Goal: Transaction & Acquisition: Obtain resource

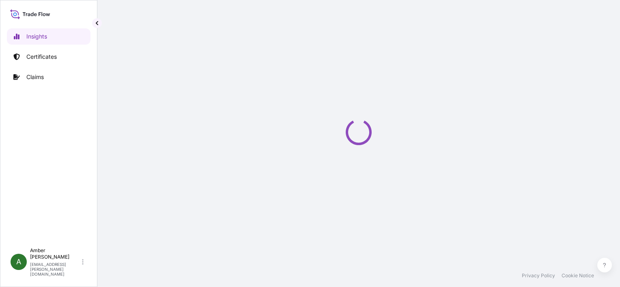
select select "2025"
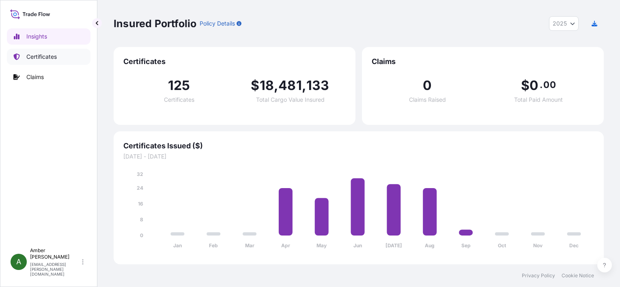
click at [32, 58] on p "Certificates" at bounding box center [41, 57] width 30 height 8
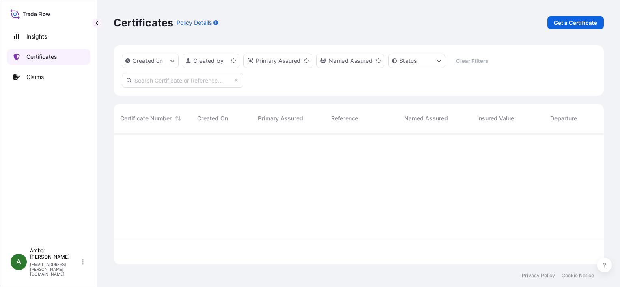
scroll to position [130, 484]
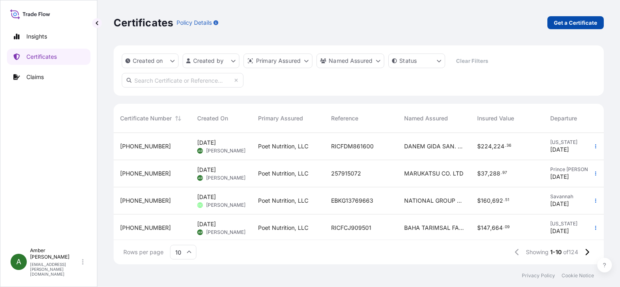
click at [580, 24] on p "Get a Certificate" at bounding box center [575, 23] width 43 height 8
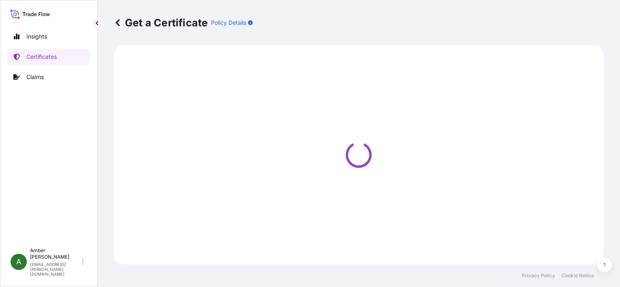
select select "Ocean Vessel"
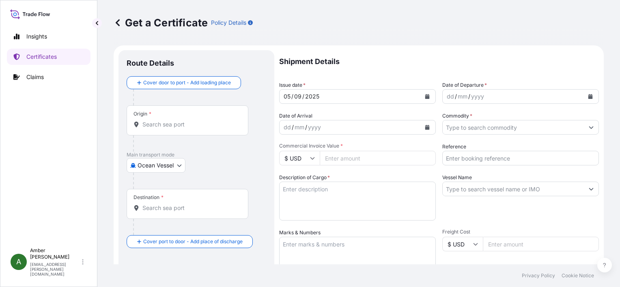
click at [589, 97] on icon "Calendar" at bounding box center [591, 96] width 4 height 5
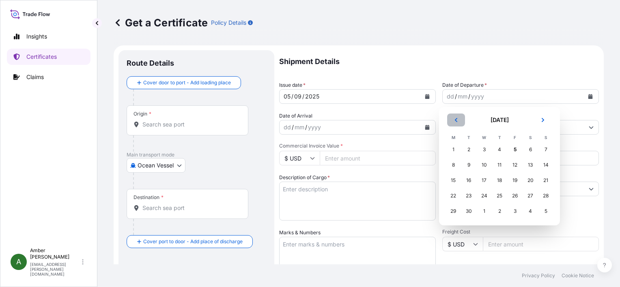
click at [460, 122] on button "Previous" at bounding box center [456, 120] width 18 height 13
click at [500, 213] on div "28" at bounding box center [500, 211] width 15 height 15
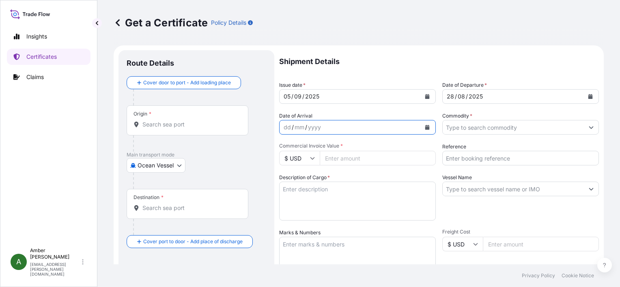
click at [426, 126] on icon "Calendar" at bounding box center [428, 127] width 4 height 5
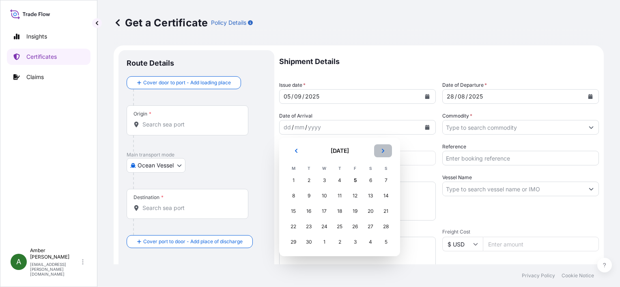
click at [387, 150] on button "Next" at bounding box center [383, 151] width 18 height 13
click at [383, 213] on div "19" at bounding box center [386, 211] width 15 height 15
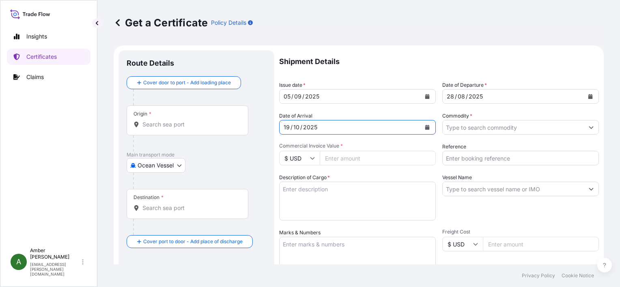
click at [166, 123] on input "Origin *" at bounding box center [191, 125] width 96 height 8
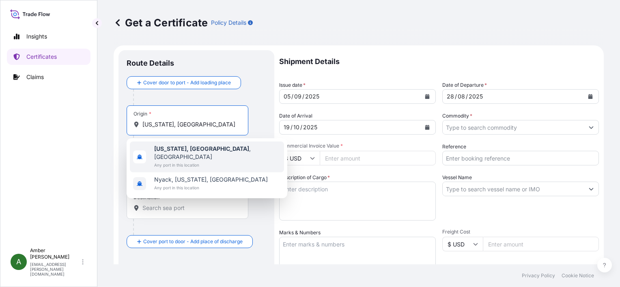
click at [175, 153] on span "[US_STATE], [GEOGRAPHIC_DATA] , [GEOGRAPHIC_DATA]" at bounding box center [217, 153] width 127 height 16
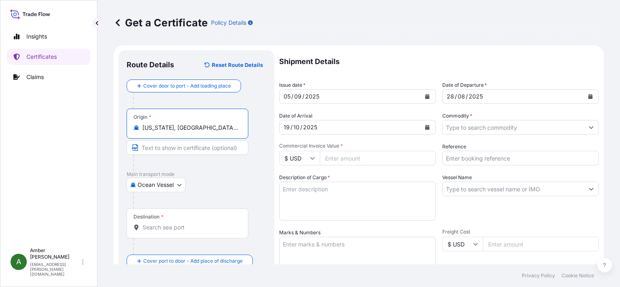
type input "[US_STATE], [GEOGRAPHIC_DATA], [GEOGRAPHIC_DATA]"
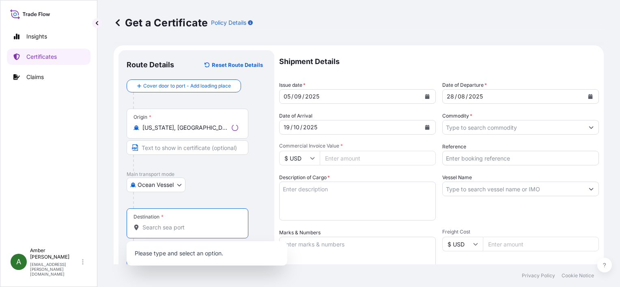
click at [171, 230] on input "Destination *" at bounding box center [191, 228] width 96 height 8
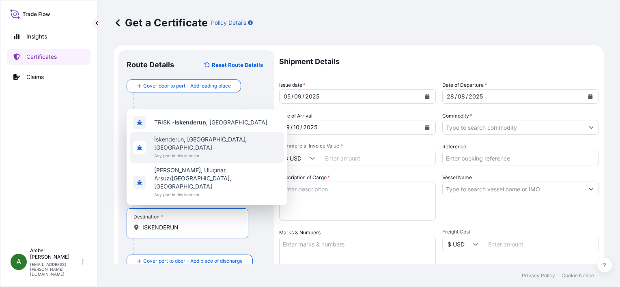
click at [197, 152] on span "İskenderun, [GEOGRAPHIC_DATA], [GEOGRAPHIC_DATA]" at bounding box center [217, 144] width 127 height 16
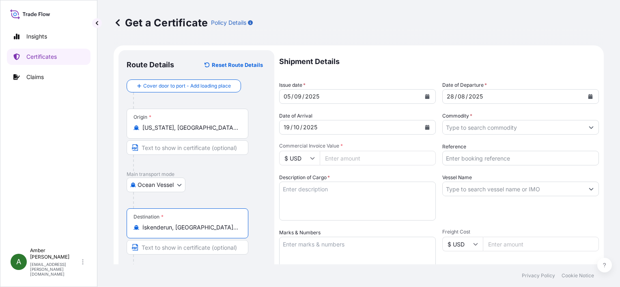
type input "İskenderun, [GEOGRAPHIC_DATA], [GEOGRAPHIC_DATA]"
drag, startPoint x: 488, startPoint y: 158, endPoint x: 488, endPoint y: 153, distance: 5.3
click at [488, 158] on input "Reference" at bounding box center [521, 158] width 157 height 15
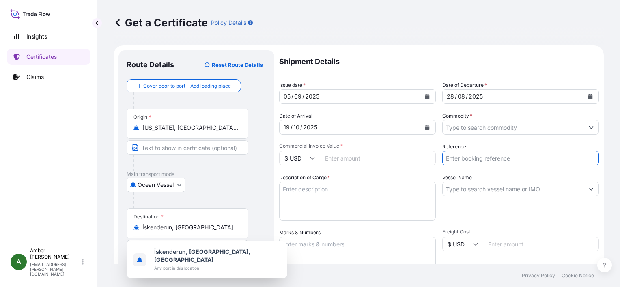
paste input "RICFDM852600"
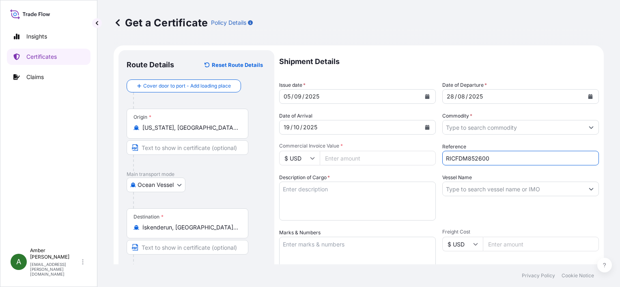
type input "RICFDM852600"
click at [482, 125] on input "Commodity *" at bounding box center [513, 127] width 141 height 15
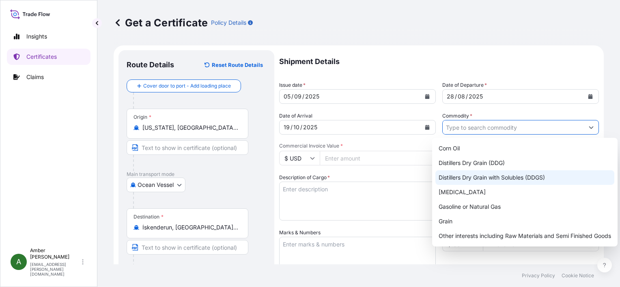
click at [507, 174] on div "Distillers Dry Grain with Solubles (DDGS)" at bounding box center [525, 178] width 179 height 15
type input "Distillers Dry Grain with Solubles (DDGS)"
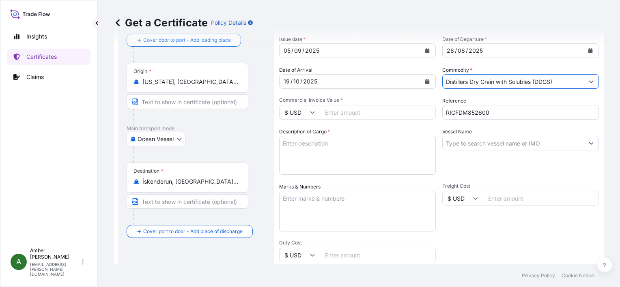
scroll to position [81, 0]
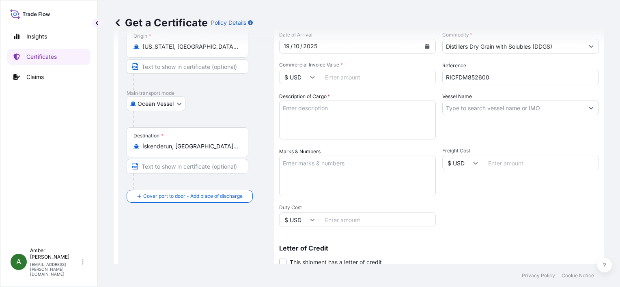
click at [367, 79] on input "Commercial Invoice Value *" at bounding box center [378, 77] width 116 height 15
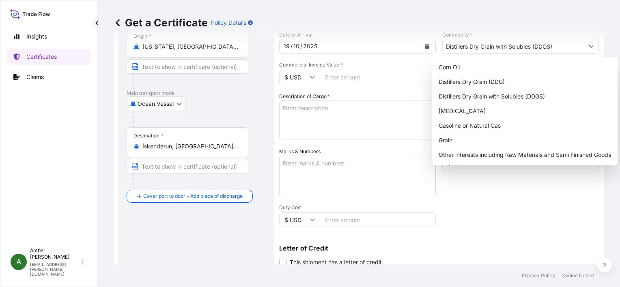
paste input "338766.17"
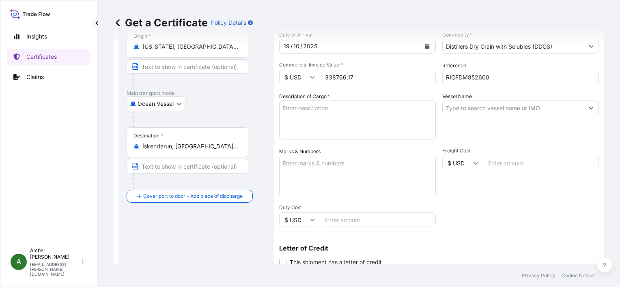
type input "338766.17"
click at [469, 228] on div "Shipment Details Issue date * [DATE] Date of Departure * [DATE] Date of Arrival…" at bounding box center [439, 162] width 320 height 387
click at [505, 107] on input "Vessel Name" at bounding box center [513, 108] width 141 height 15
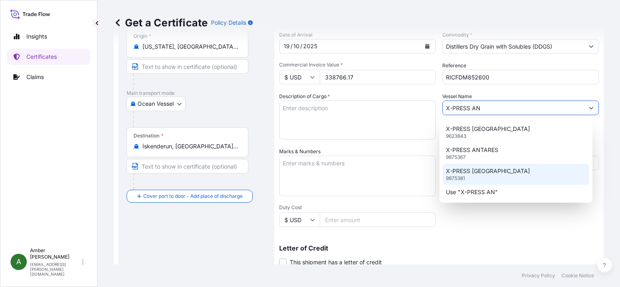
click at [477, 175] on p "X-PRESS [GEOGRAPHIC_DATA]" at bounding box center [488, 171] width 84 height 8
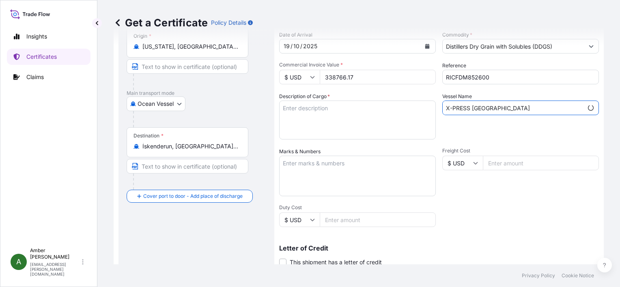
type input "X-PRESS [GEOGRAPHIC_DATA]"
click at [473, 216] on div "Shipment Details Issue date * [DATE] Date of Departure * [DATE] Date of Arrival…" at bounding box center [439, 162] width 320 height 387
click at [341, 118] on textarea "Description of Cargo *" at bounding box center [357, 120] width 157 height 39
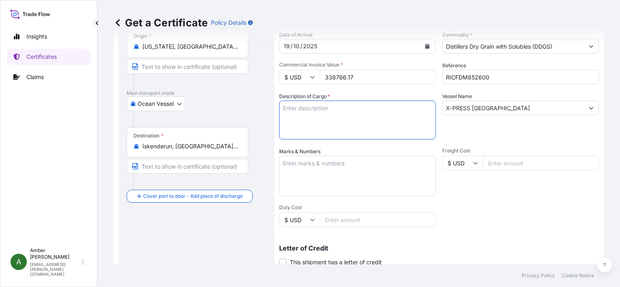
paste textarea "DISTILLERS DRIED GRAINS WITH SOLUBLES TOTAL WEIGHT (MTS): 1,492.362 FREIGHT PRE…"
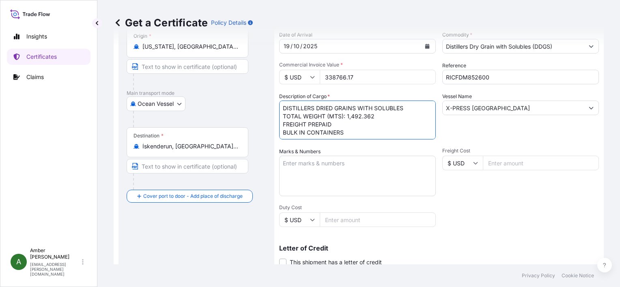
scroll to position [5, 0]
click at [344, 132] on textarea "DISTILLERS DRIED GRAINS WITH SOLUBLES TOTAL WEIGHT (MTS): 1,492.362 FREIGHT PRE…" at bounding box center [357, 120] width 157 height 39
paste textarea "X20250813656534"
click at [343, 135] on textarea "DISTILLERS DRIED GRAINS WITH SOLUBLES TOTAL WEIGHT (MTS): 1,492.362 FREIGHT PRE…" at bounding box center [357, 120] width 157 height 39
paste textarea "X20250813656534"
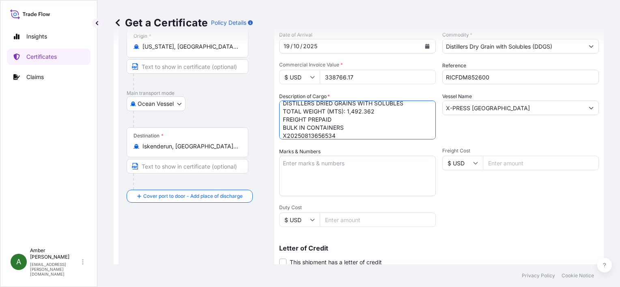
scroll to position [13, 0]
type textarea "DISTILLERS DRIED GRAINS WITH SOLUBLES TOTAL WEIGHT (MTS): 1,492.362 FREIGHT PRE…"
click at [539, 232] on div "Shipment Details Issue date * [DATE] Date of Departure * [DATE] Date of Arrival…" at bounding box center [439, 162] width 320 height 387
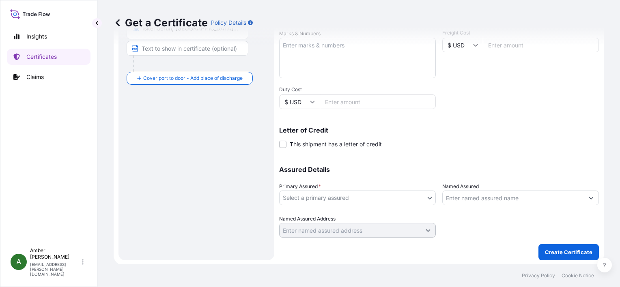
scroll to position [200, 0]
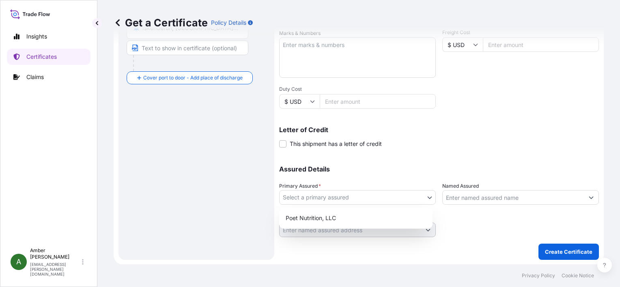
click at [366, 200] on body "Insights Certificates Claims A [PERSON_NAME] [PERSON_NAME][EMAIL_ADDRESS][PERSO…" at bounding box center [310, 143] width 620 height 287
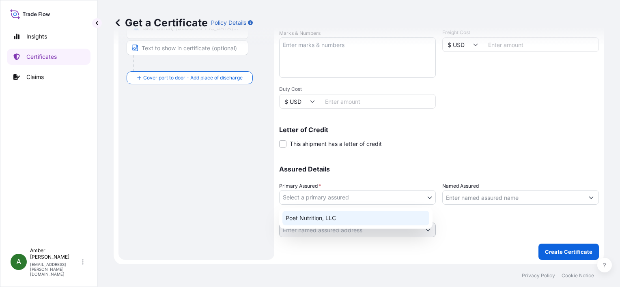
click at [359, 218] on div "Poet Nutrition, LLC" at bounding box center [356, 218] width 147 height 15
select select "31546"
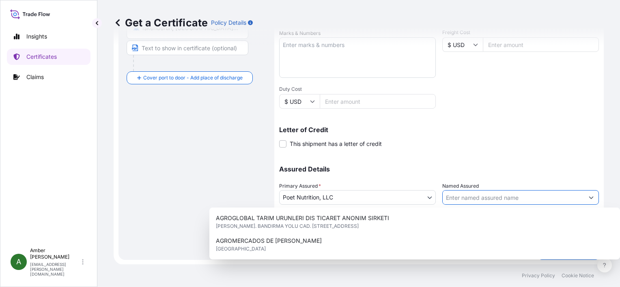
click at [501, 195] on input "Named Assured" at bounding box center [513, 197] width 141 height 15
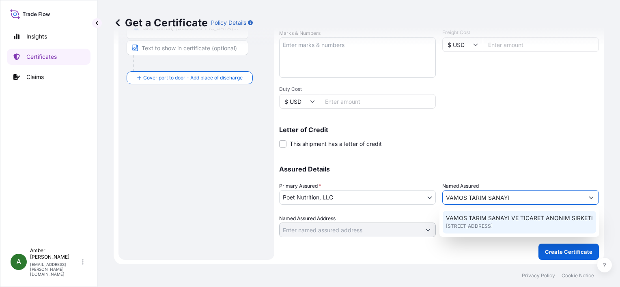
click at [493, 231] on span "[STREET_ADDRESS]" at bounding box center [469, 227] width 47 height 8
type input "VAMOS TARIM SANAYI VE TICARET ANONIM SIRKETI"
type input "[STREET_ADDRESS]"
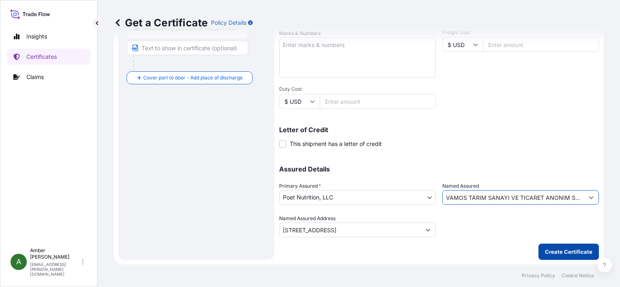
type input "VAMOS TARIM SANAYI VE TICARET ANONIM SIRKETI"
click at [565, 251] on p "Create Certificate" at bounding box center [569, 252] width 48 height 8
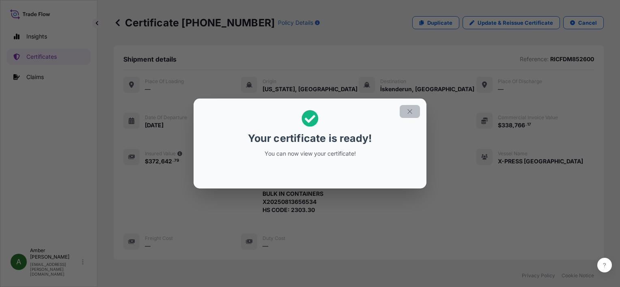
click at [411, 113] on icon "button" at bounding box center [409, 111] width 7 height 7
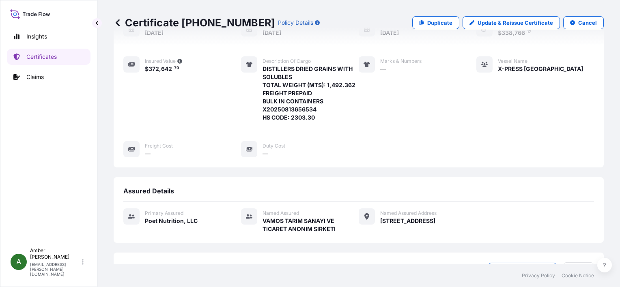
scroll to position [205, 0]
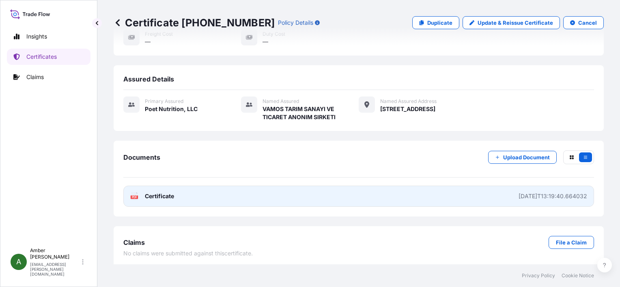
click at [149, 194] on span "Certificate" at bounding box center [159, 196] width 29 height 8
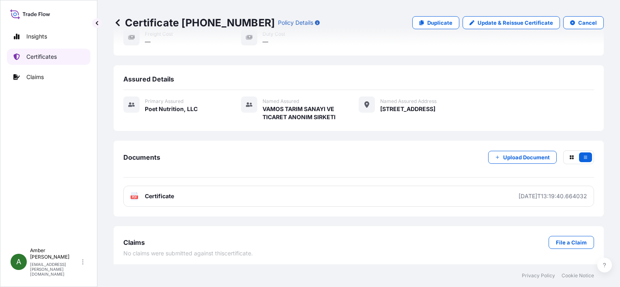
click at [45, 55] on p "Certificates" at bounding box center [41, 57] width 30 height 8
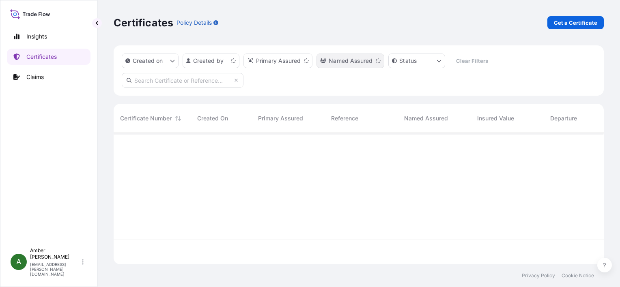
scroll to position [130, 484]
click at [565, 24] on p "Get a Certificate" at bounding box center [575, 23] width 43 height 8
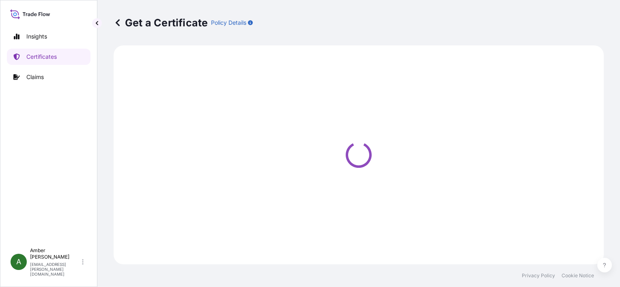
select select "Ocean Vessel"
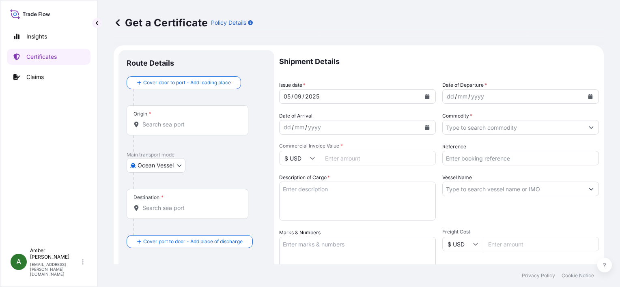
click at [489, 158] on input "Reference" at bounding box center [521, 158] width 157 height 15
paste input "93644414"
type input "93644414"
click at [491, 128] on input "Commodity *" at bounding box center [513, 127] width 141 height 15
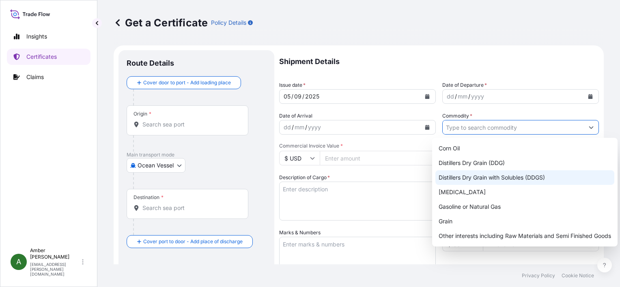
click at [502, 177] on div "Distillers Dry Grain with Solubles (DDGS)" at bounding box center [525, 178] width 179 height 15
type input "Distillers Dry Grain with Solubles (DDGS)"
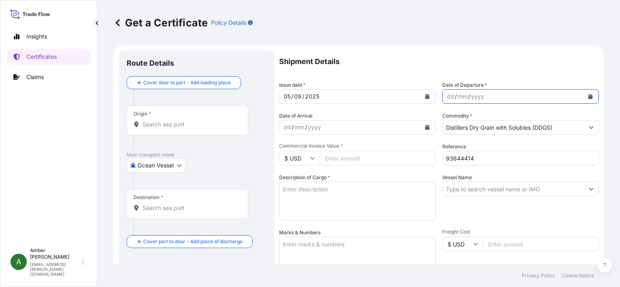
click at [589, 96] on icon "Calendar" at bounding box center [591, 96] width 4 height 5
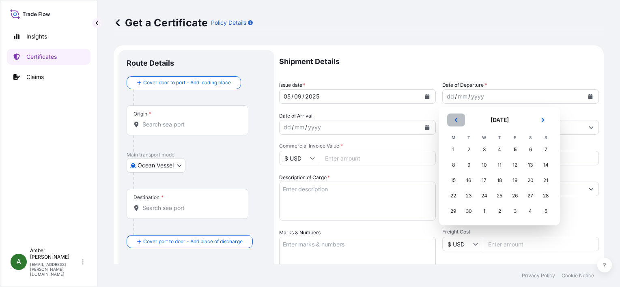
click at [456, 122] on icon "Previous" at bounding box center [456, 120] width 5 height 5
click at [515, 212] on div "29" at bounding box center [515, 211] width 15 height 15
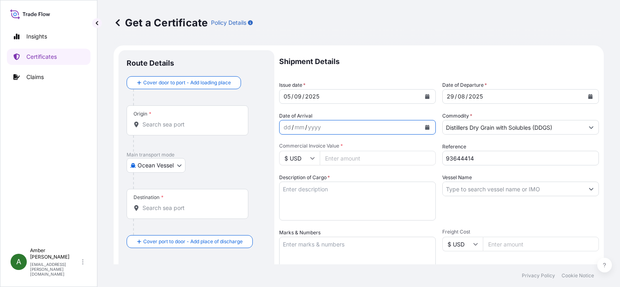
click at [425, 127] on icon "Calendar" at bounding box center [427, 127] width 5 height 5
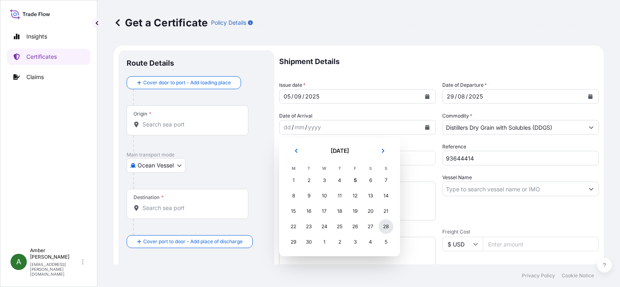
click at [386, 226] on div "28" at bounding box center [386, 227] width 15 height 15
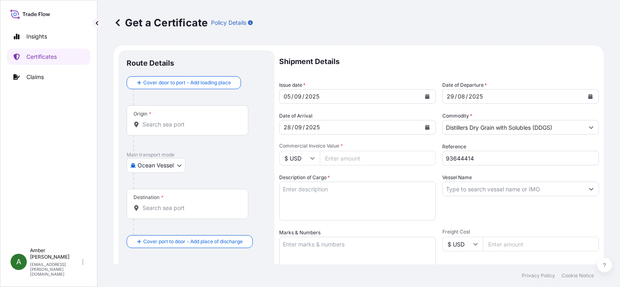
click at [354, 159] on input "Commercial Invoice Value *" at bounding box center [378, 158] width 116 height 15
paste input "16338.82"
type input "16338.82"
click at [177, 125] on input "Origin *" at bounding box center [191, 125] width 96 height 8
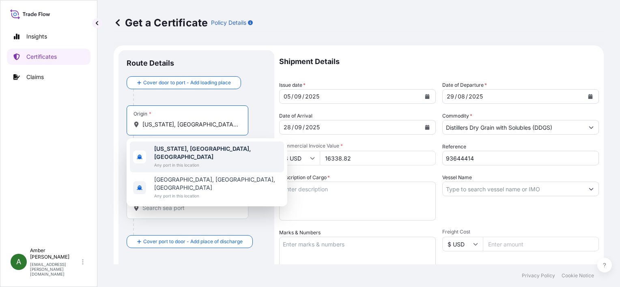
click at [189, 151] on b "[US_STATE], [GEOGRAPHIC_DATA], [GEOGRAPHIC_DATA]" at bounding box center [202, 152] width 97 height 15
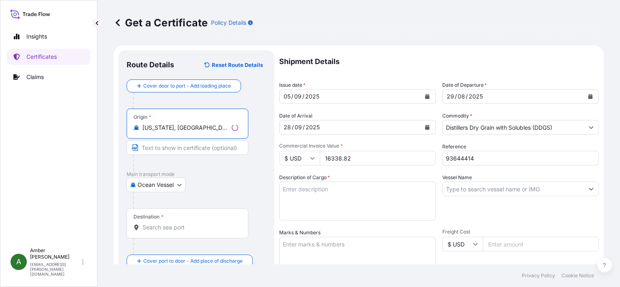
type input "[US_STATE], [GEOGRAPHIC_DATA], [GEOGRAPHIC_DATA]"
click at [169, 229] on input "Destination *" at bounding box center [191, 228] width 96 height 8
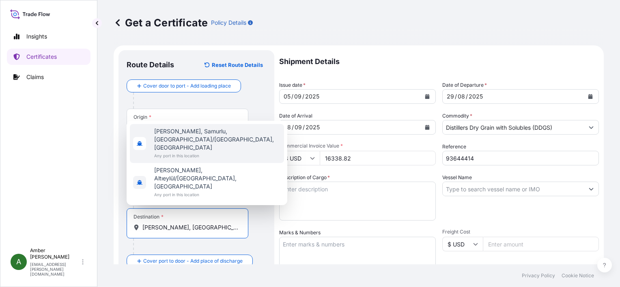
click at [180, 160] on span "Any port in this location" at bounding box center [217, 156] width 127 height 8
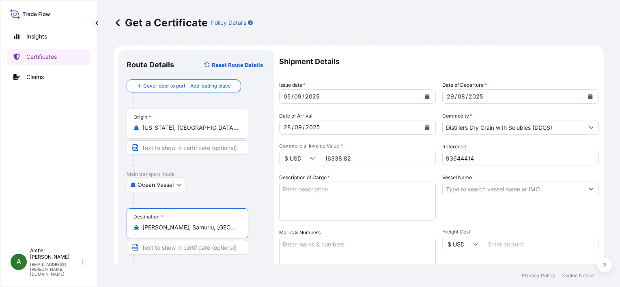
type input "[PERSON_NAME], Samurlu, [GEOGRAPHIC_DATA]/[GEOGRAPHIC_DATA], [GEOGRAPHIC_DATA]"
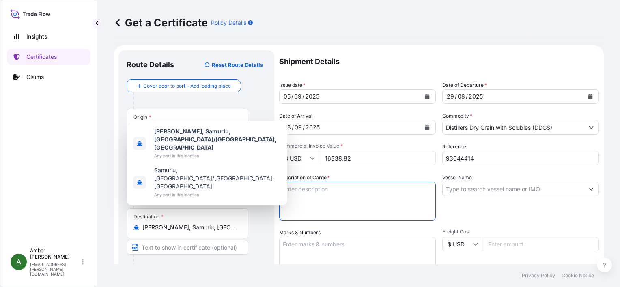
click at [316, 195] on textarea "Description of Cargo *" at bounding box center [357, 201] width 157 height 39
paste textarea "POET Dried Distillers Grains TOTAL WEIGHT (MTS): 78.552 FREIGHT PREPAID BULK IN…"
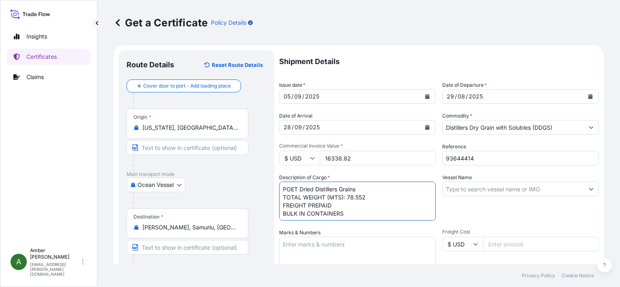
scroll to position [5, 0]
click at [319, 216] on textarea "POET Dried Distillers Grains TOTAL WEIGHT (MTS): 78.552 FREIGHT PREPAID BULK IN…" at bounding box center [357, 201] width 157 height 39
paste textarea "X20250820064848"
type textarea "POET Dried Distillers Grains TOTAL WEIGHT (MTS): 78.552 FREIGHT PREPAID BULK IN…"
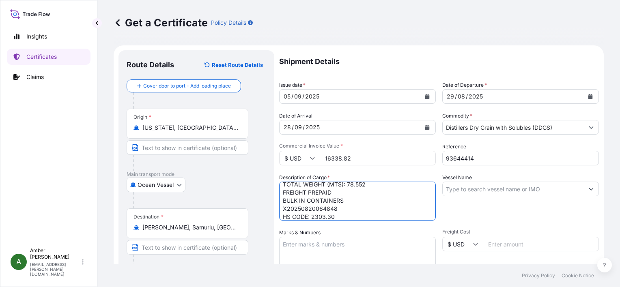
click at [503, 189] on input "Vessel Name" at bounding box center [513, 189] width 141 height 15
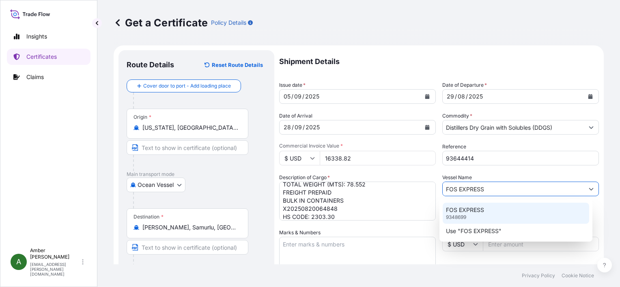
click at [459, 216] on p "9348699" at bounding box center [456, 217] width 20 height 6
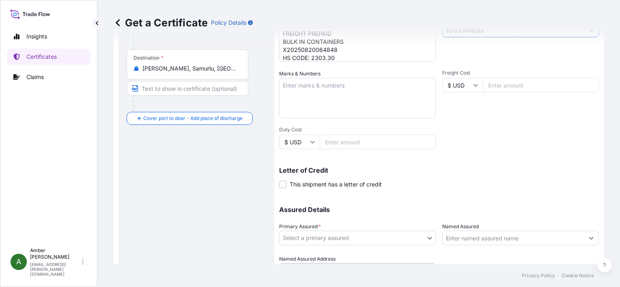
scroll to position [200, 0]
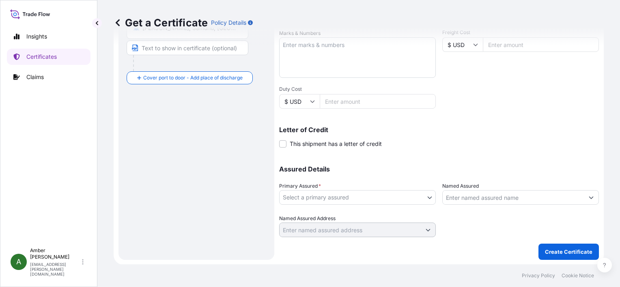
type input "FOS EXPRESS"
click at [396, 200] on body "2 options available. Insights Certificates Claims A [PERSON_NAME] [PERSON_NAME]…" at bounding box center [310, 143] width 620 height 287
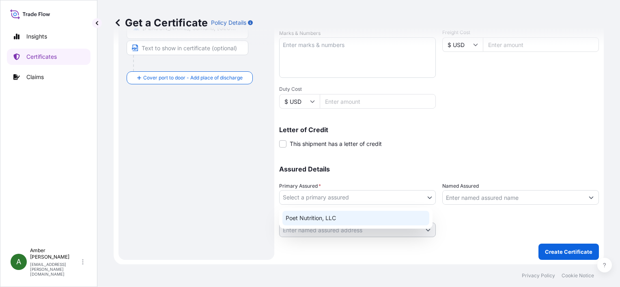
click at [341, 224] on div "Poet Nutrition, LLC" at bounding box center [356, 218] width 147 height 15
select select "31546"
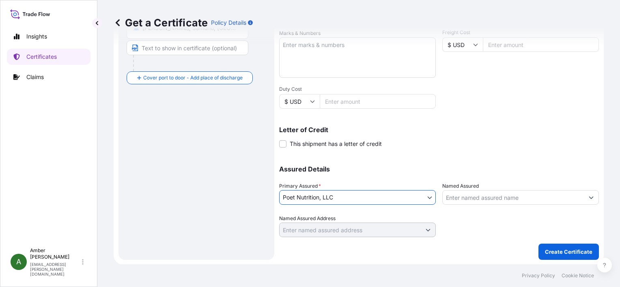
click at [475, 198] on input "Named Assured" at bounding box center [513, 197] width 141 height 15
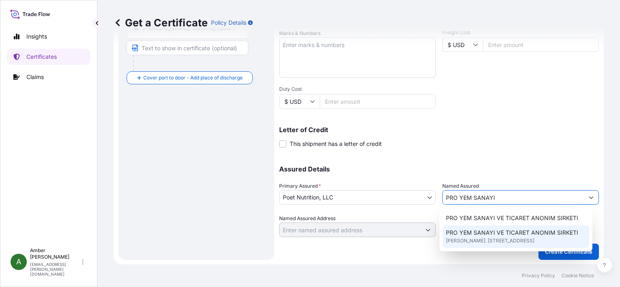
click at [478, 238] on span "[PERSON_NAME]. [STREET_ADDRESS]" at bounding box center [490, 241] width 89 height 8
type input "PRO YEM SANAYI VE TICARET ANONIM SIRKETI"
type input "[PERSON_NAME]. [STREET_ADDRESS]"
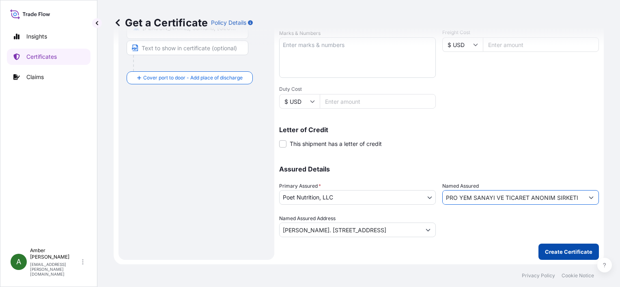
type input "PRO YEM SANAYI VE TICARET ANONIM SIRKETI"
click at [557, 251] on p "Create Certificate" at bounding box center [569, 252] width 48 height 8
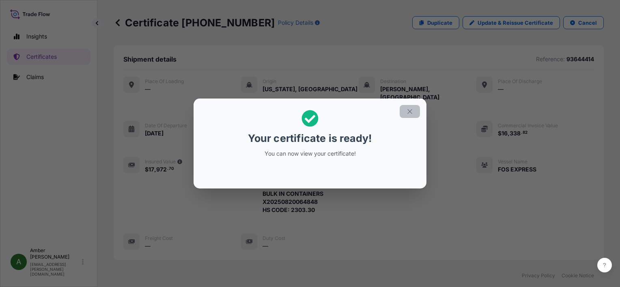
click at [409, 114] on icon "button" at bounding box center [409, 111] width 7 height 7
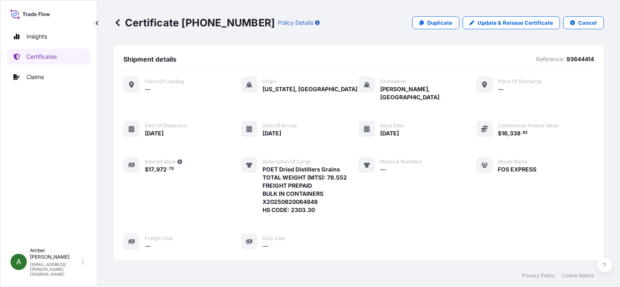
scroll to position [197, 0]
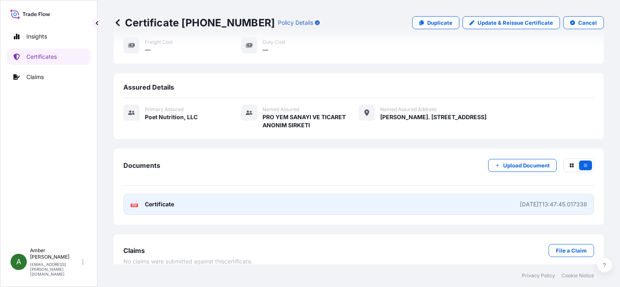
click at [134, 204] on text "PDF" at bounding box center [134, 205] width 5 height 3
